Goal: Task Accomplishment & Management: Use online tool/utility

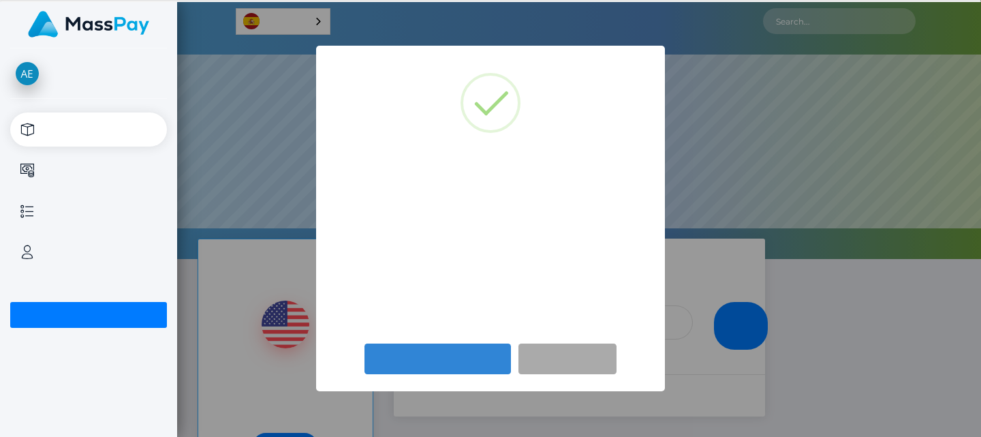
scroll to position [259, 804]
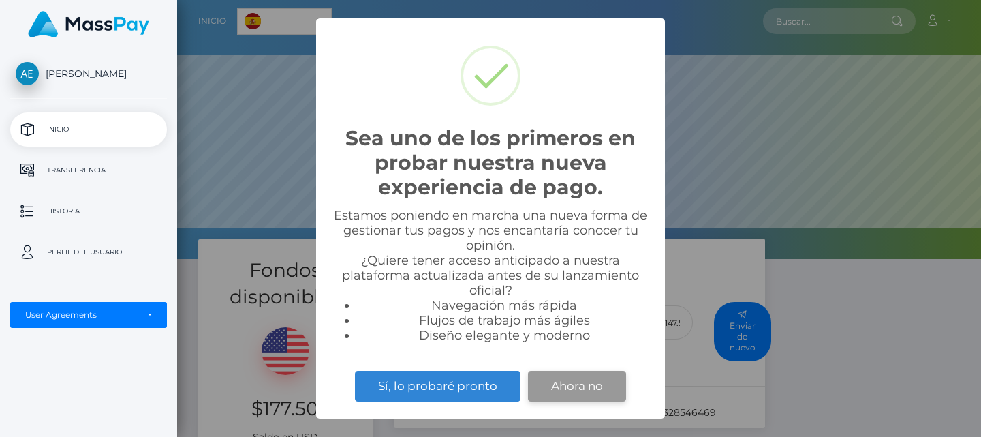
click at [599, 388] on button "Ahora no" at bounding box center [577, 386] width 98 height 30
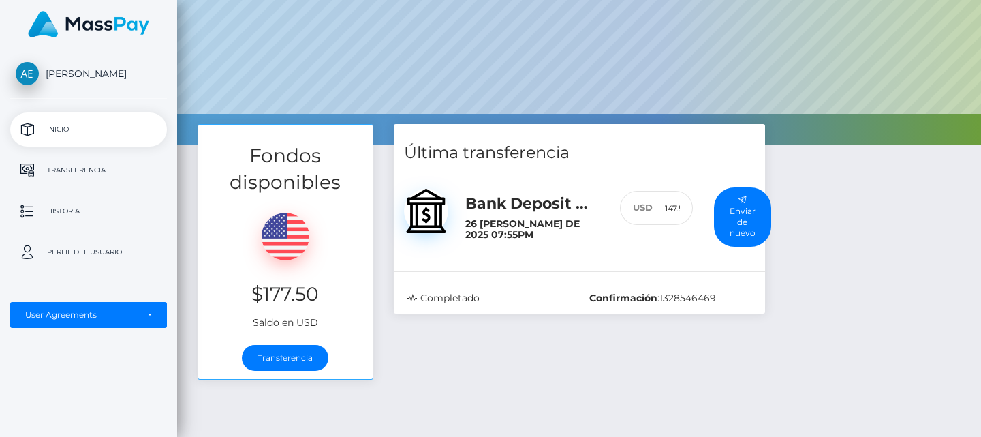
scroll to position [123, 0]
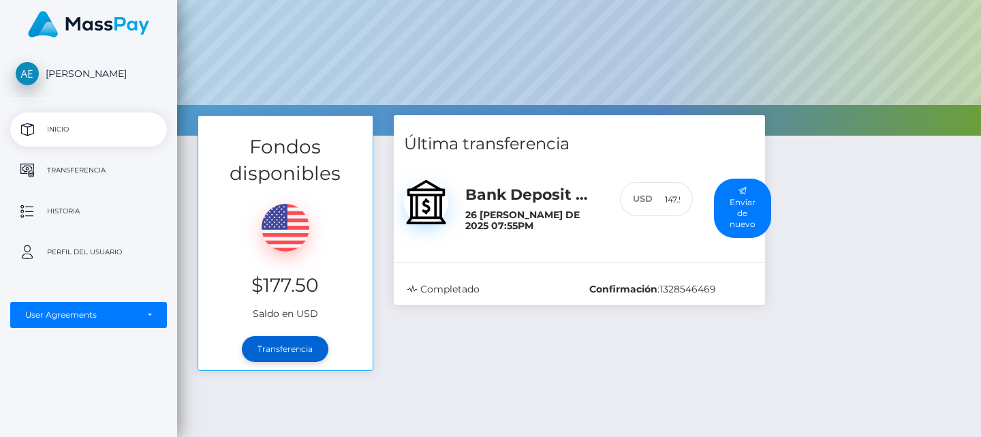
click at [315, 352] on link "Transferencia" at bounding box center [285, 349] width 87 height 26
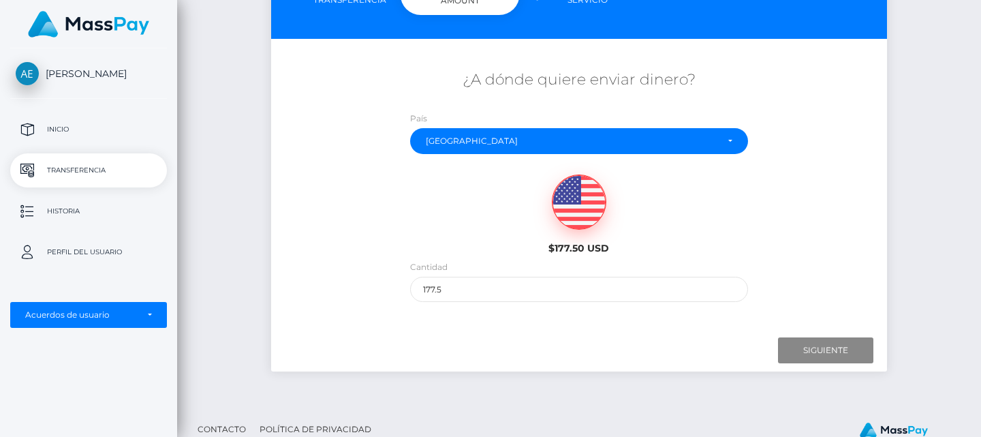
scroll to position [185, 0]
click at [819, 344] on input "Next" at bounding box center [825, 350] width 95 height 26
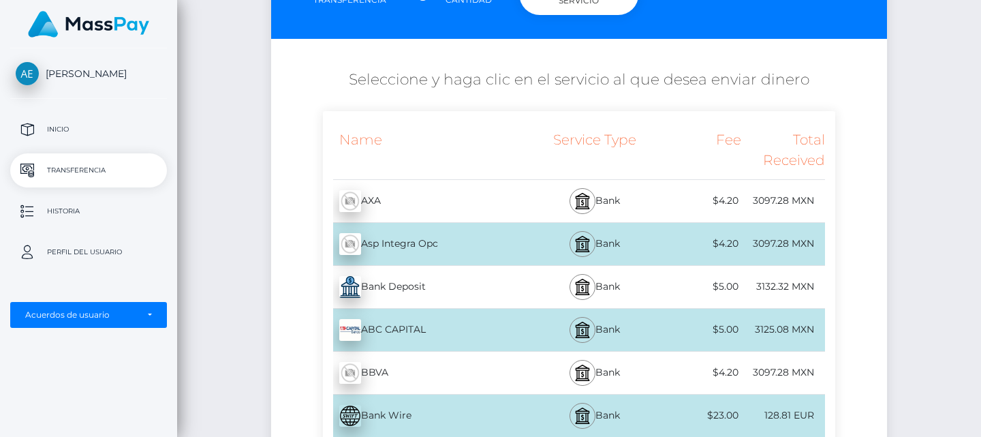
click at [732, 285] on div "$5.00" at bounding box center [700, 286] width 84 height 31
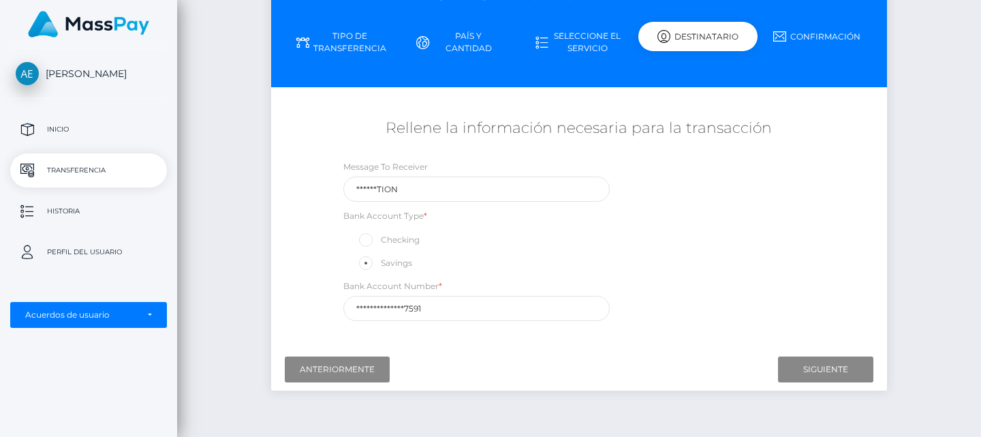
scroll to position [151, 0]
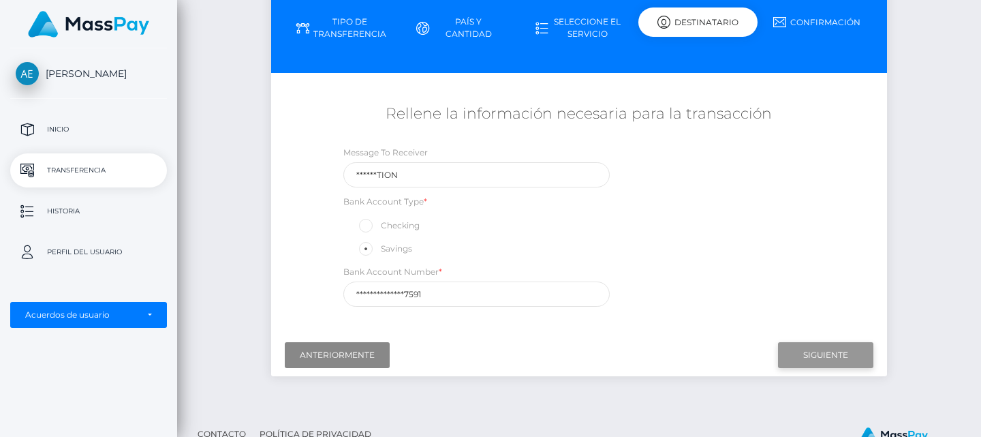
click at [809, 347] on input "Next" at bounding box center [825, 355] width 95 height 26
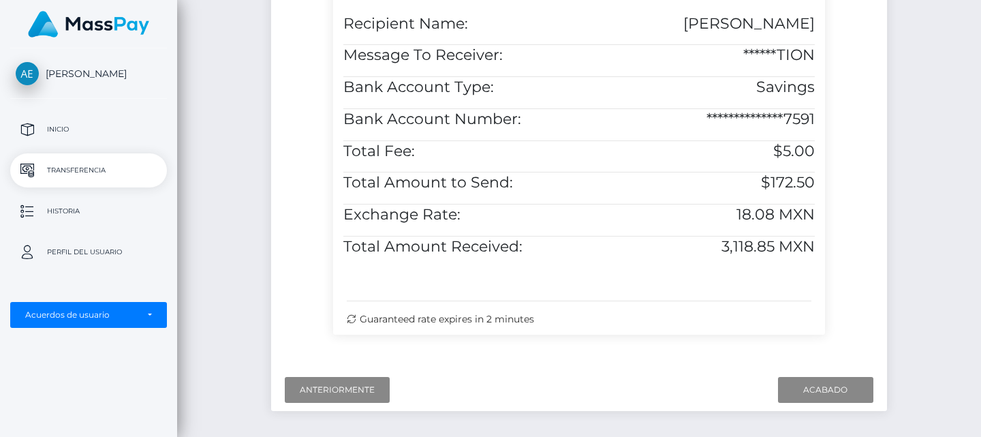
scroll to position [465, 0]
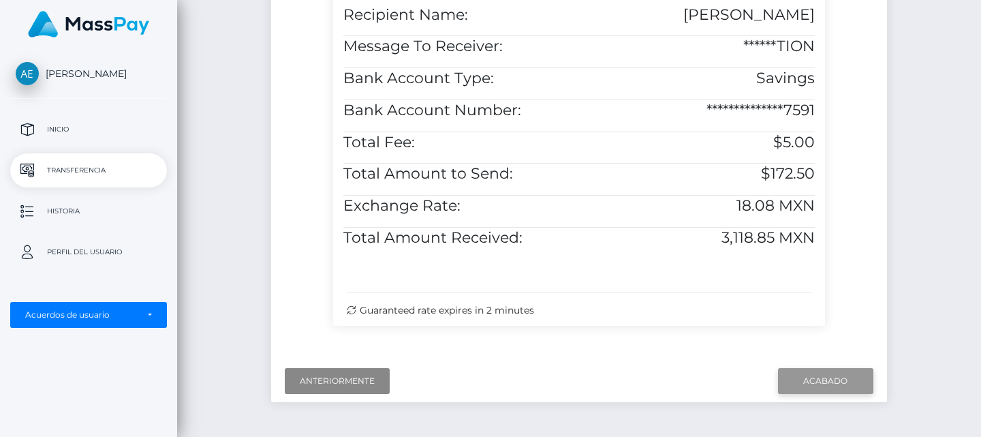
click at [822, 373] on input "Finish" at bounding box center [825, 381] width 95 height 26
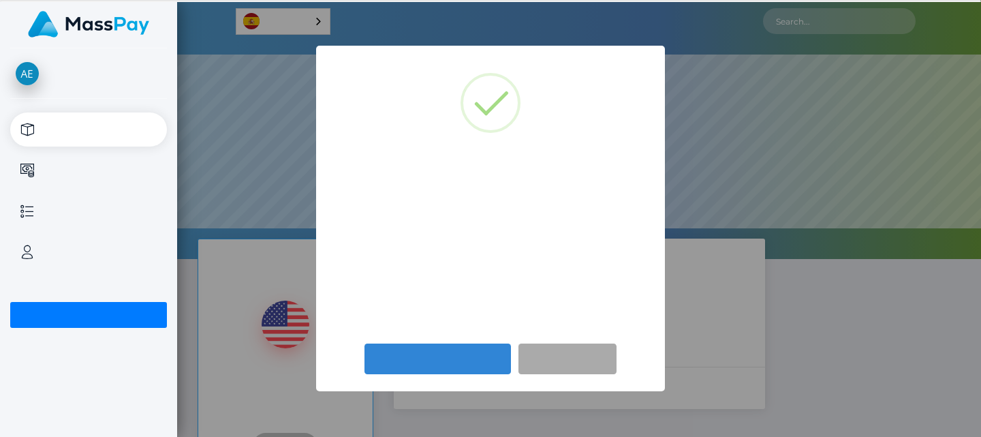
scroll to position [259, 804]
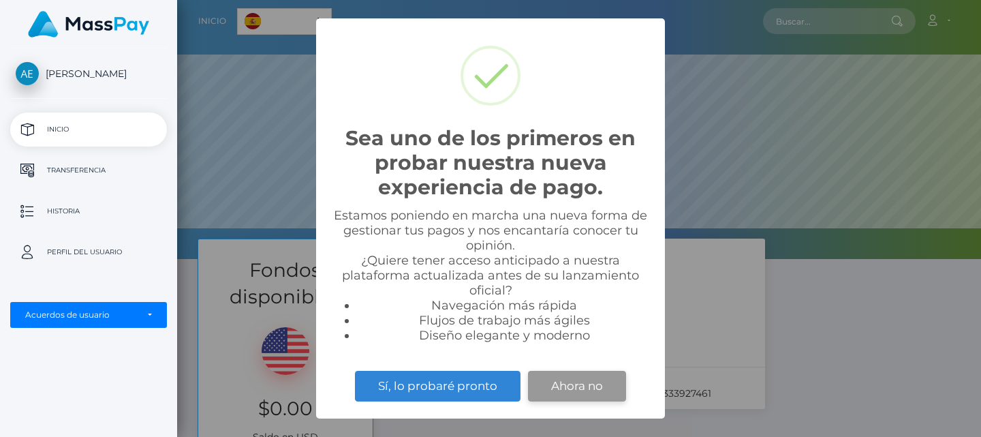
click at [604, 385] on button "Ahora no" at bounding box center [577, 386] width 98 height 30
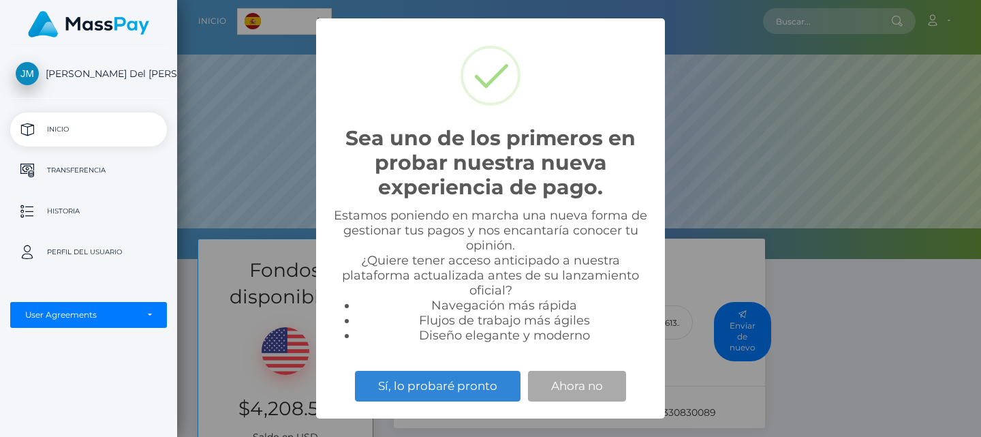
scroll to position [259, 804]
click at [584, 388] on button "Ahora no" at bounding box center [577, 386] width 98 height 30
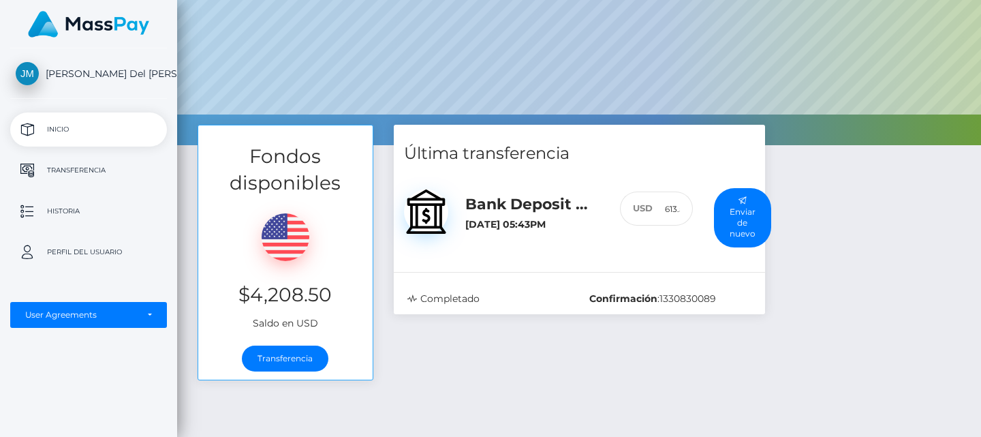
scroll to position [130, 0]
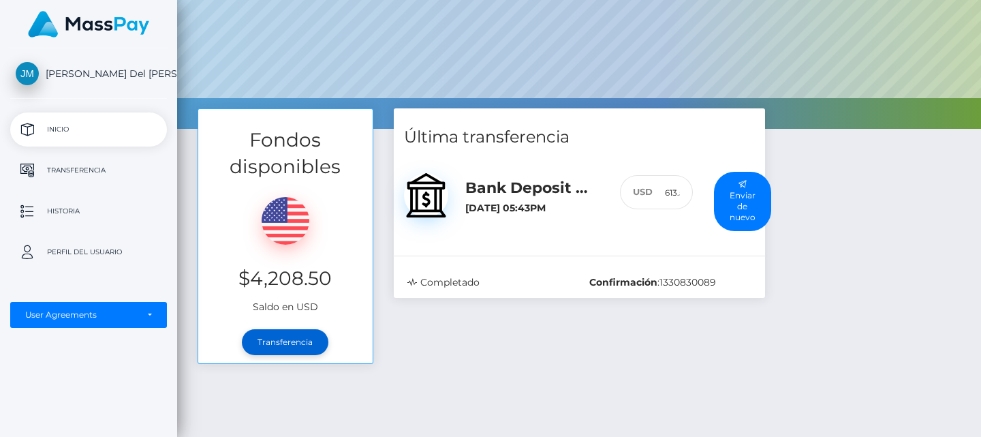
click at [305, 343] on link "Transferencia" at bounding box center [285, 342] width 87 height 26
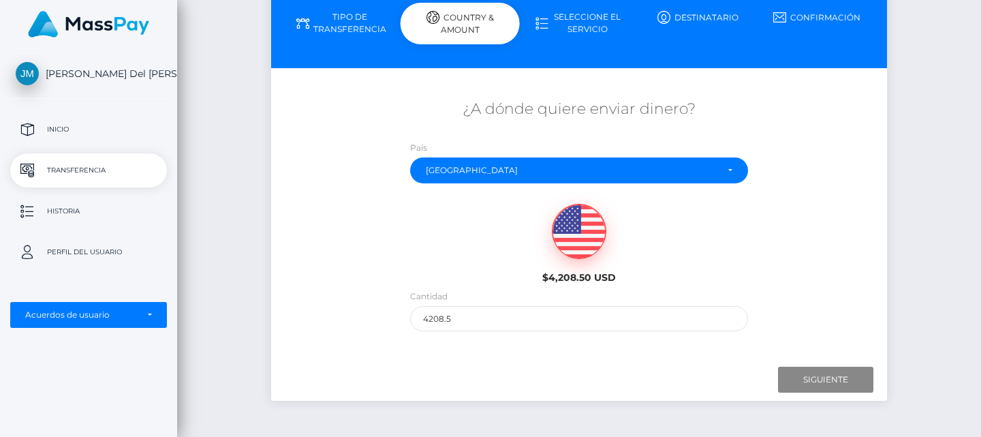
scroll to position [165, 0]
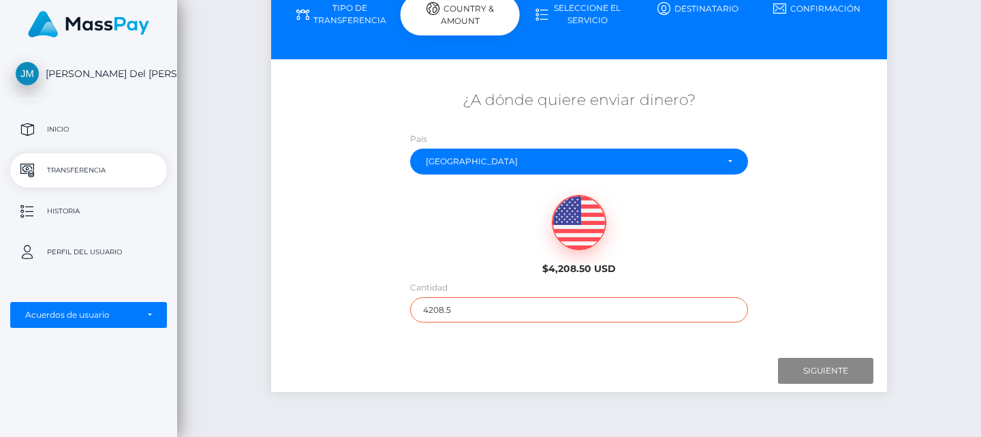
click at [510, 311] on input "4208.5" at bounding box center [579, 309] width 339 height 25
type input "4"
type input "1415.50"
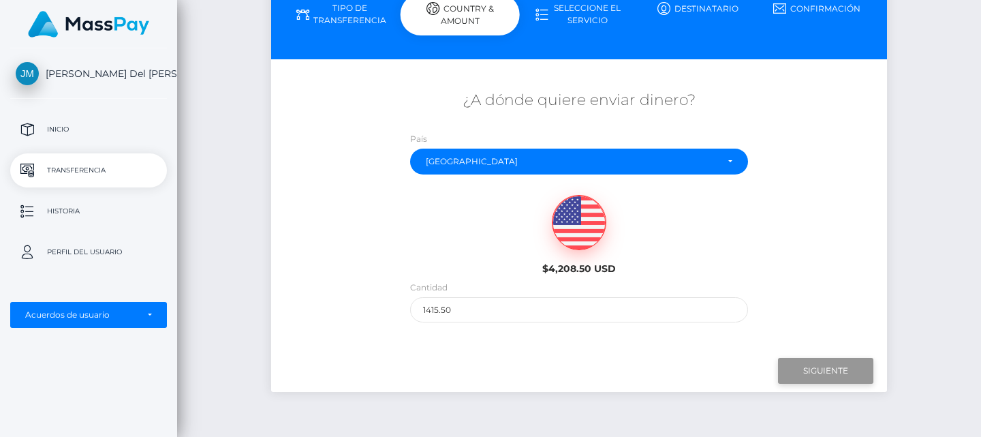
click at [829, 359] on input "Next" at bounding box center [825, 371] width 95 height 26
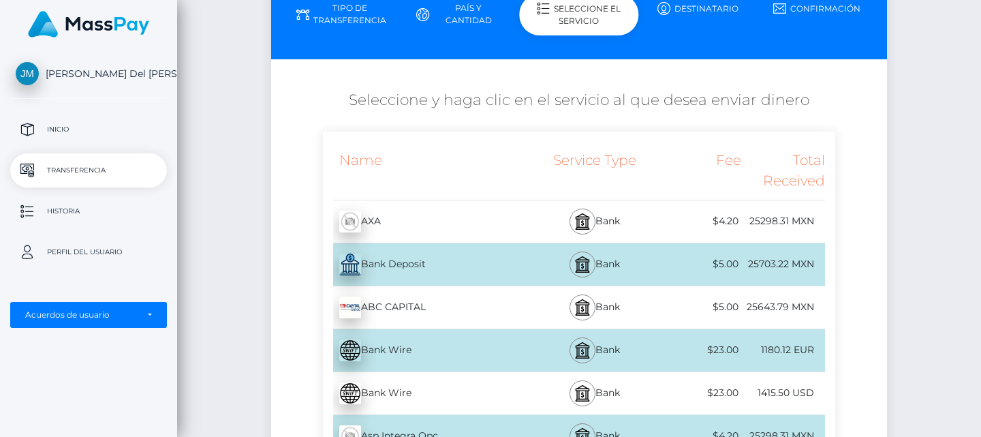
click at [762, 264] on div "25703.22 MXN" at bounding box center [783, 264] width 84 height 31
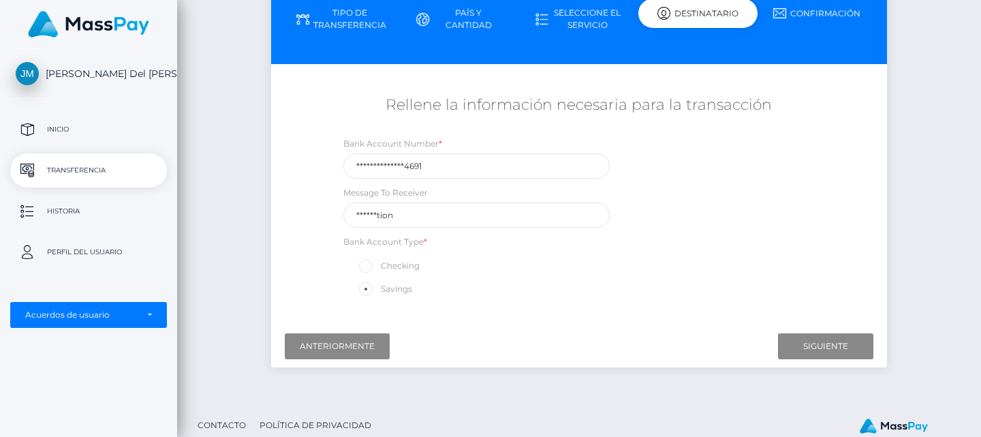
scroll to position [160, 0]
click at [811, 341] on input "Next" at bounding box center [825, 346] width 95 height 26
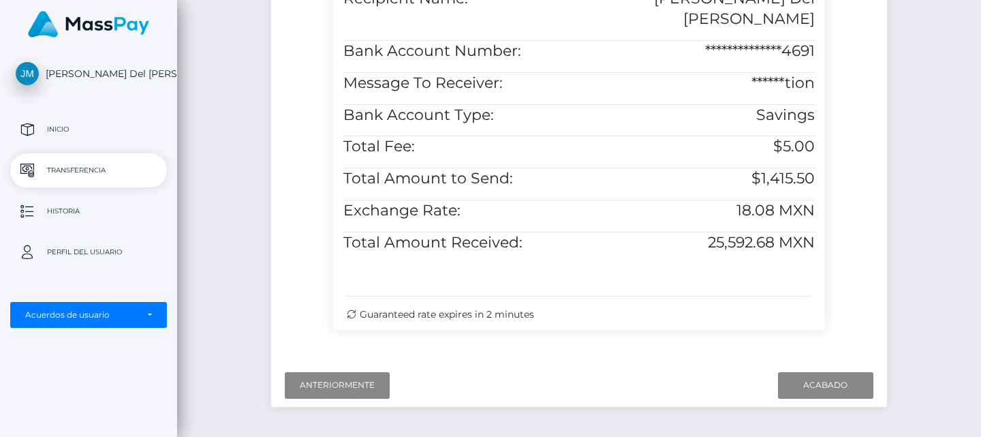
scroll to position [482, 0]
click at [829, 377] on input "Finish" at bounding box center [825, 384] width 95 height 26
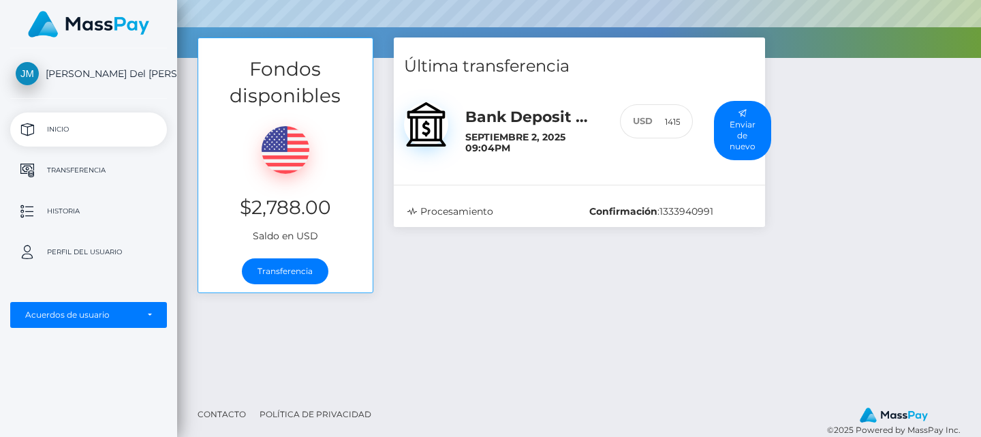
scroll to position [202, 0]
